Goal: Transaction & Acquisition: Purchase product/service

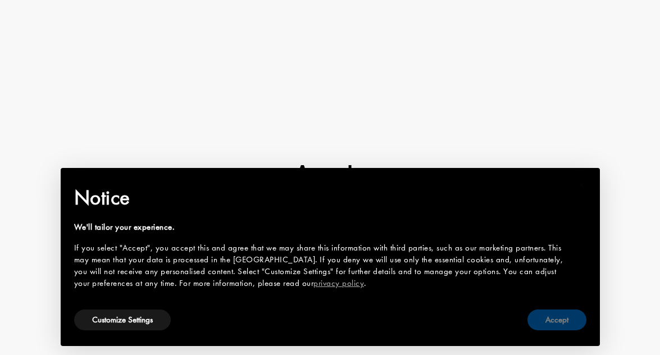
click at [553, 318] on button "Accept" at bounding box center [556, 319] width 59 height 21
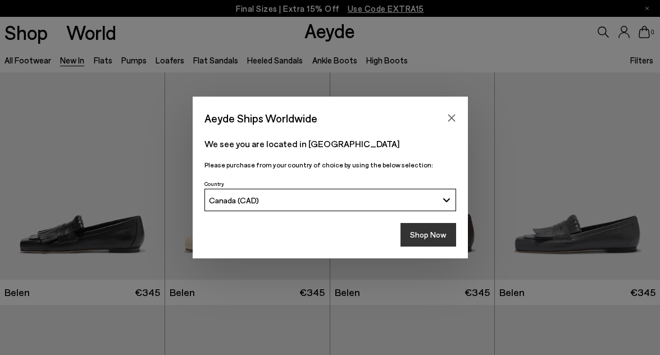
click at [437, 234] on button "Shop Now" at bounding box center [428, 235] width 56 height 24
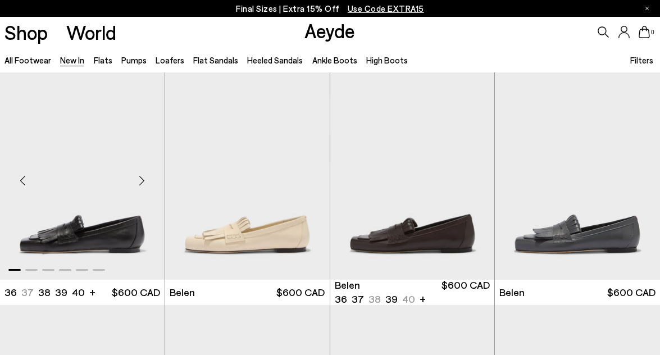
click at [141, 180] on div "Next slide" at bounding box center [142, 180] width 34 height 34
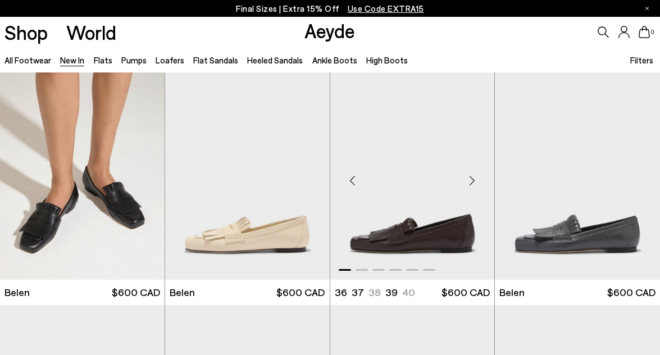
click at [396, 230] on img "1 / 6" at bounding box center [412, 175] width 164 height 207
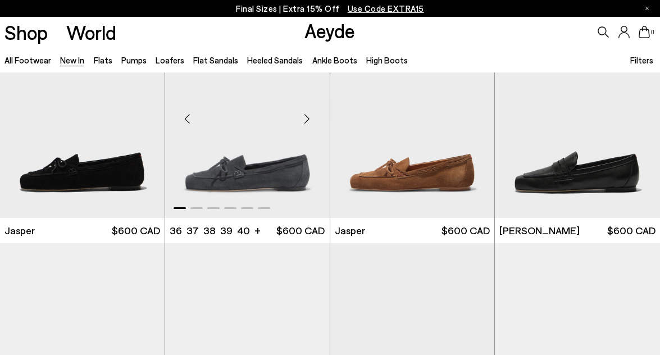
scroll to position [317, 0]
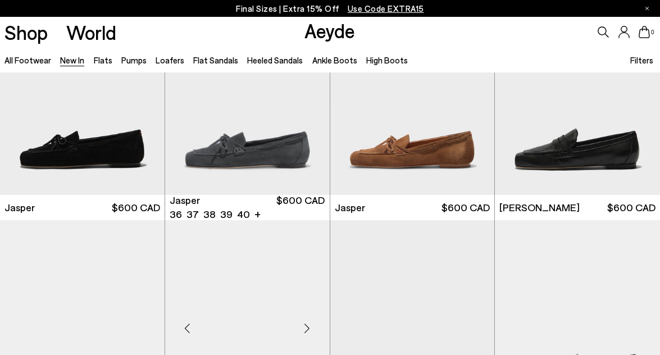
scroll to position [596, 0]
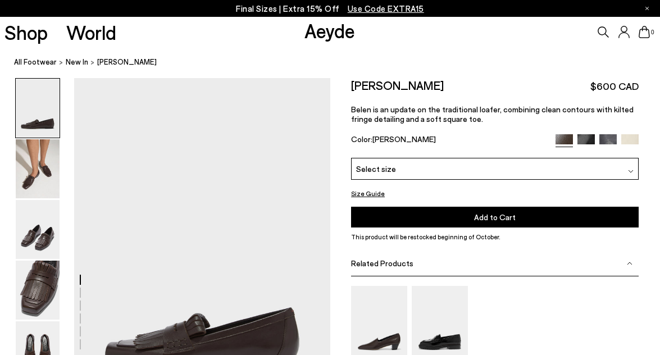
click at [371, 192] on button "Size Guide" at bounding box center [368, 193] width 34 height 14
